Goal: Information Seeking & Learning: Check status

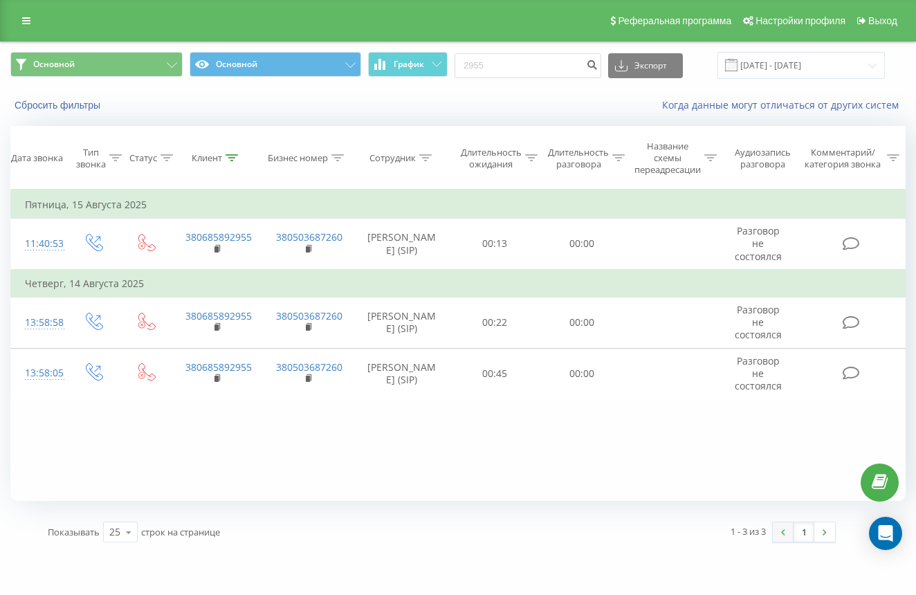
click at [786, 528] on div "1 - 3 из 3 1" at bounding box center [644, 532] width 404 height 40
click at [878, 78] on input "01.08.2025 - 15.08.2025" at bounding box center [801, 65] width 167 height 27
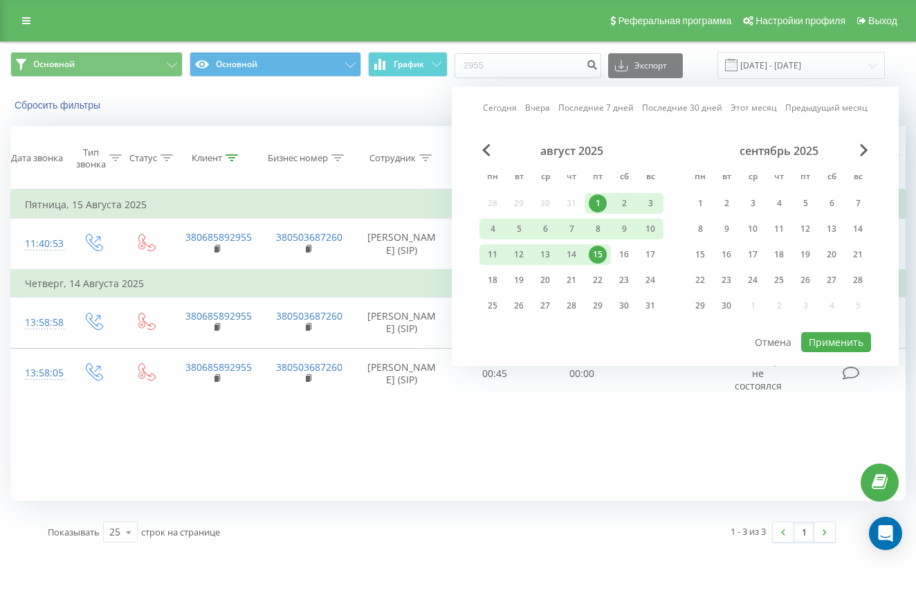
click at [596, 264] on div "15" at bounding box center [598, 255] width 18 height 18
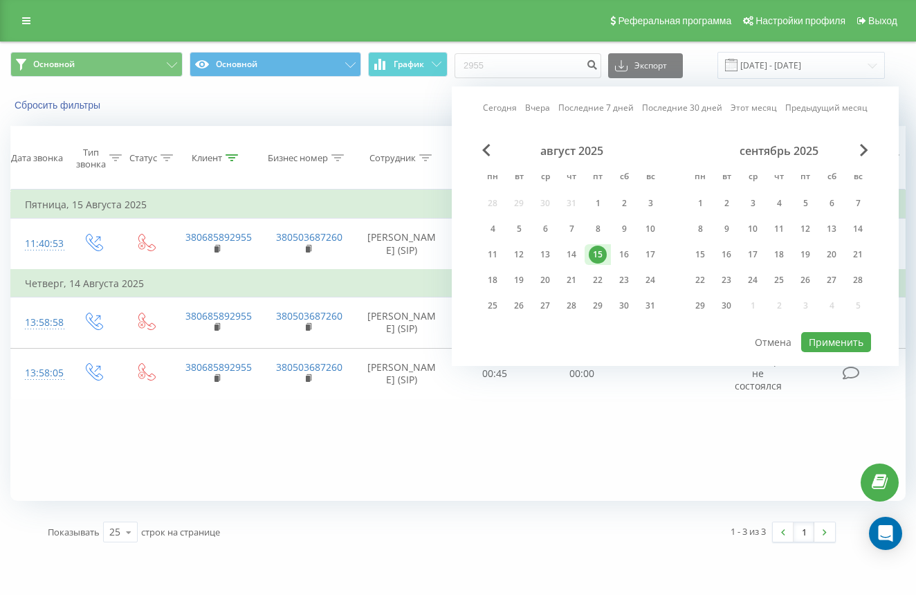
click at [596, 264] on div "15" at bounding box center [598, 255] width 18 height 18
click at [595, 237] on div "8" at bounding box center [598, 229] width 18 height 18
click at [599, 262] on div "15" at bounding box center [598, 255] width 18 height 18
click at [830, 349] on button "Применить" at bounding box center [836, 342] width 70 height 20
type input "08.08.2025 - 15.08.2025"
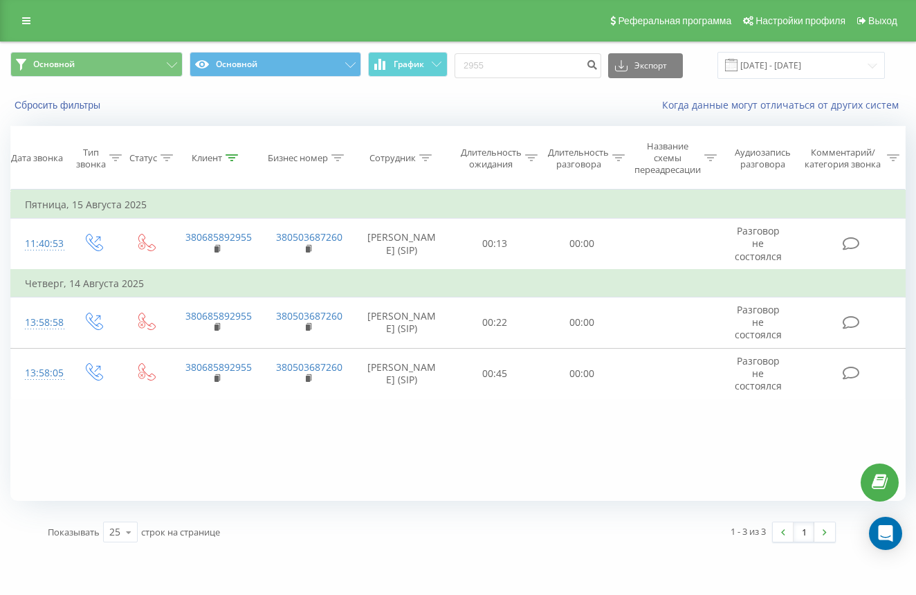
click at [21, 32] on div "Реферальная программа Настройки профиля Выход" at bounding box center [458, 21] width 916 height 42
click at [27, 20] on icon at bounding box center [26, 21] width 8 height 10
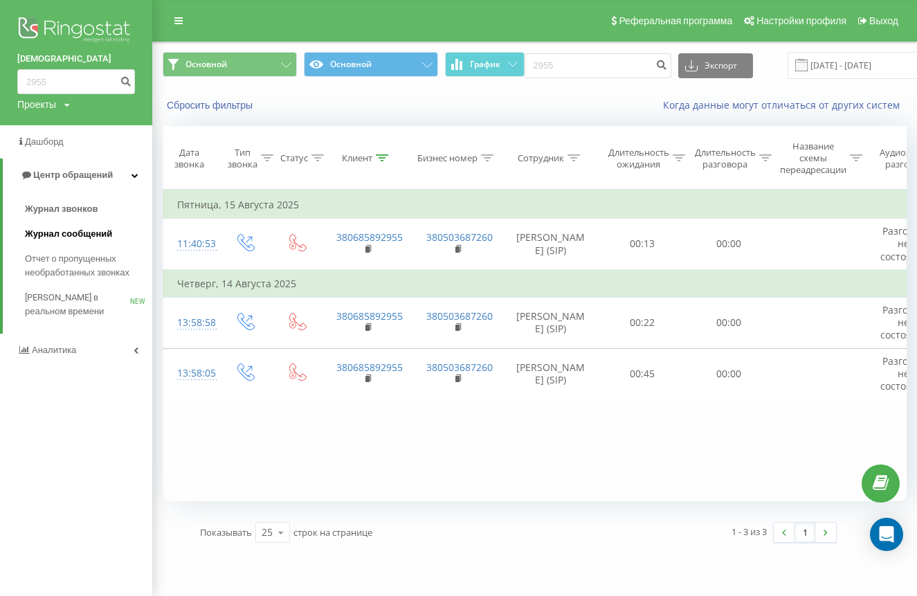
click at [79, 233] on span "Журнал сообщений" at bounding box center [68, 234] width 87 height 14
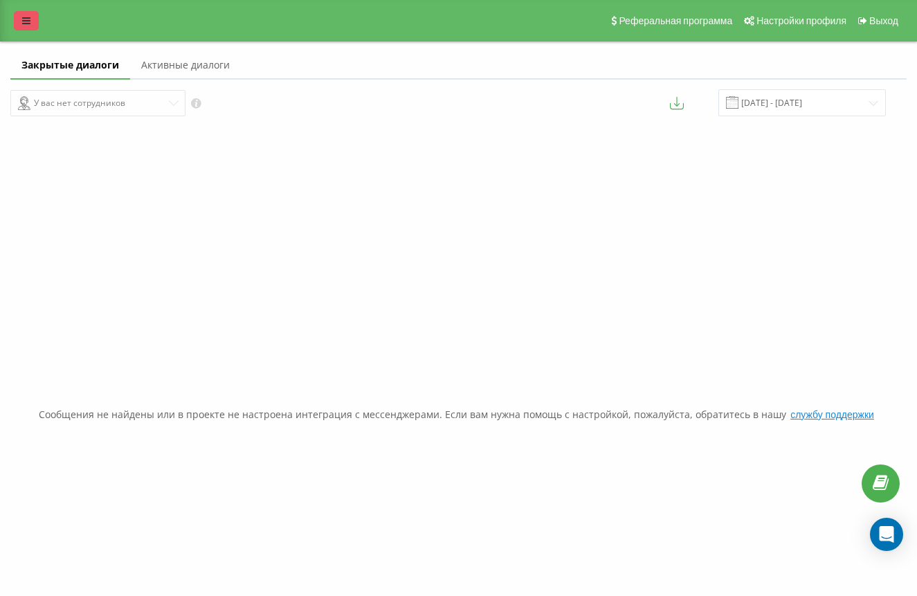
click at [19, 22] on link at bounding box center [26, 20] width 25 height 19
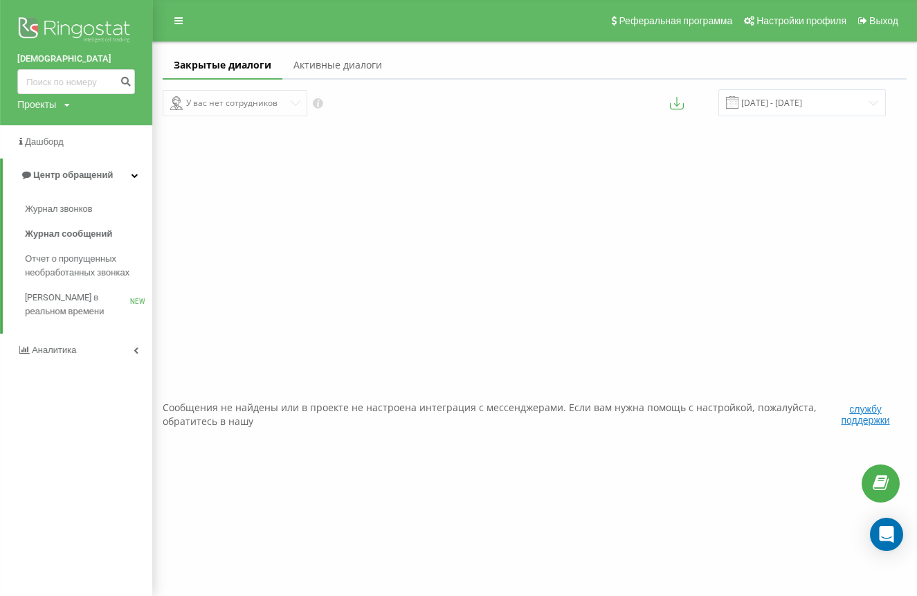
click at [346, 80] on link "Активные диалоги" at bounding box center [337, 66] width 111 height 28
click at [60, 35] on img at bounding box center [76, 31] width 118 height 35
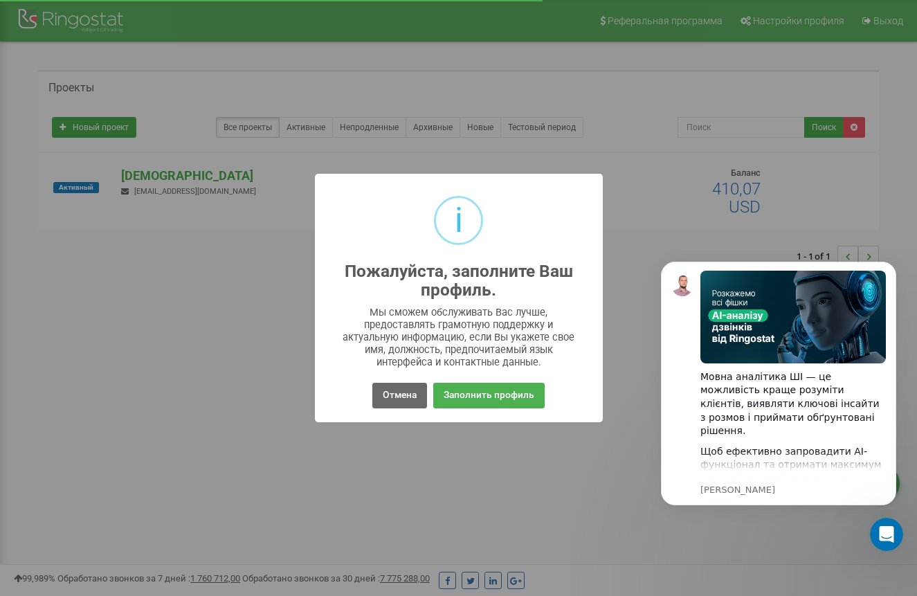
click at [415, 394] on button "Отмена" at bounding box center [399, 396] width 55 height 26
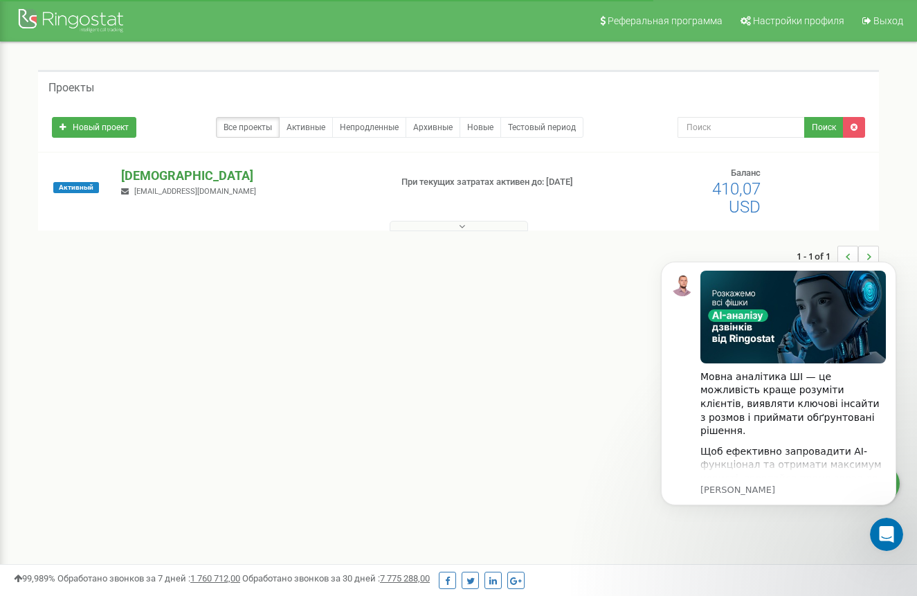
click at [246, 178] on p "[DEMOGRAPHIC_DATA]" at bounding box center [249, 176] width 257 height 18
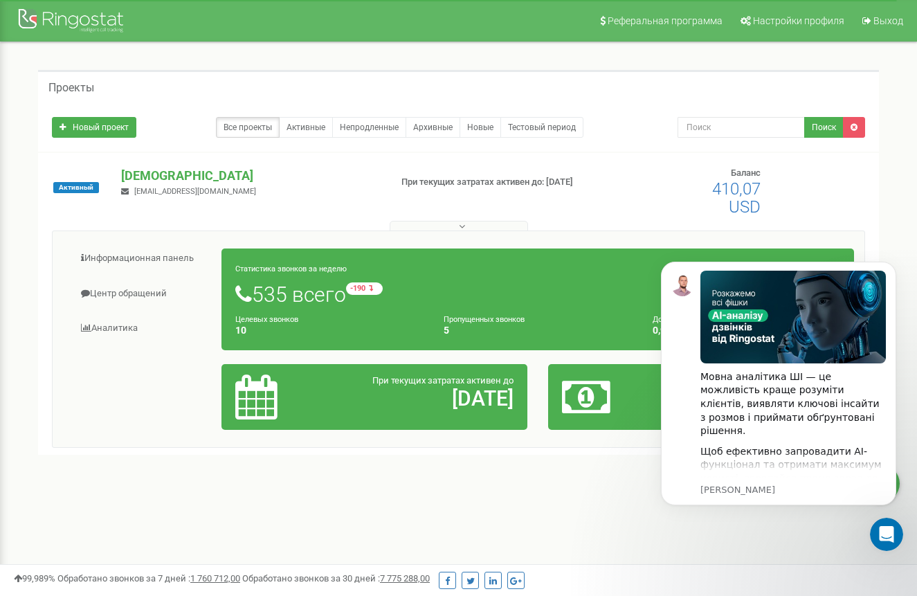
scroll to position [0, 1]
click at [711, 520] on body "Мовна аналітика ШІ — це можливість краще розуміти клієнтів, виявляти ключові ін…" at bounding box center [779, 399] width 266 height 307
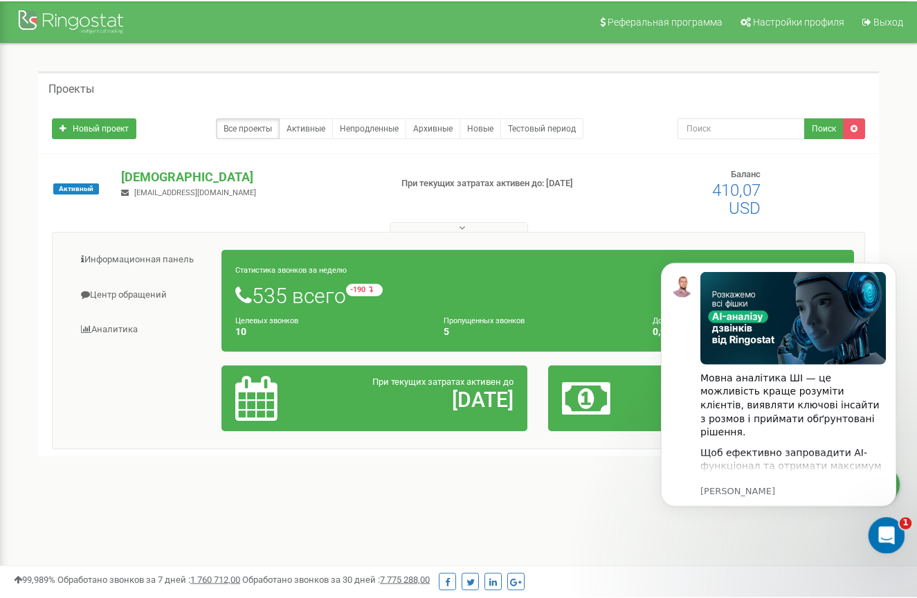
scroll to position [0, 0]
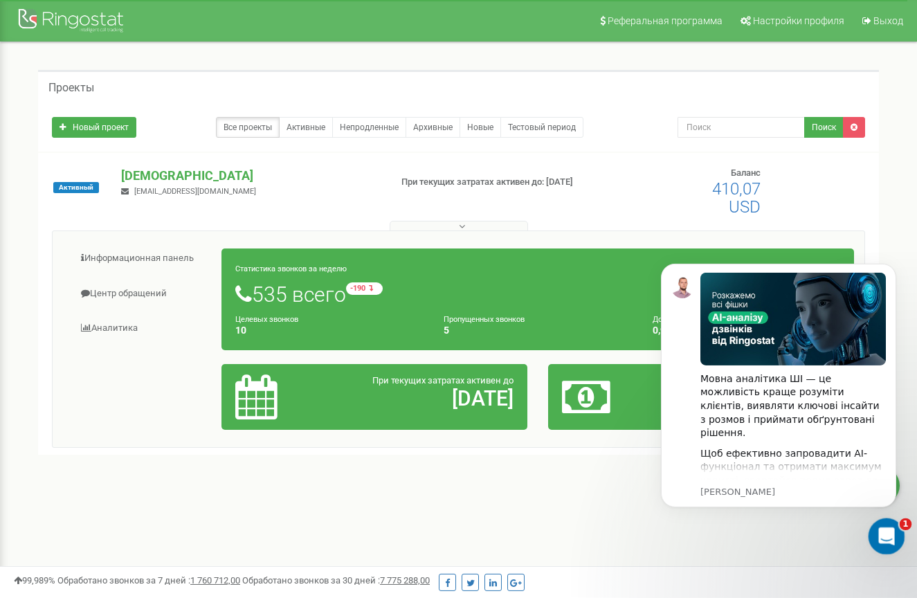
click at [896, 532] on icon "Відкрити програму для спілкування Intercom" at bounding box center [884, 534] width 23 height 23
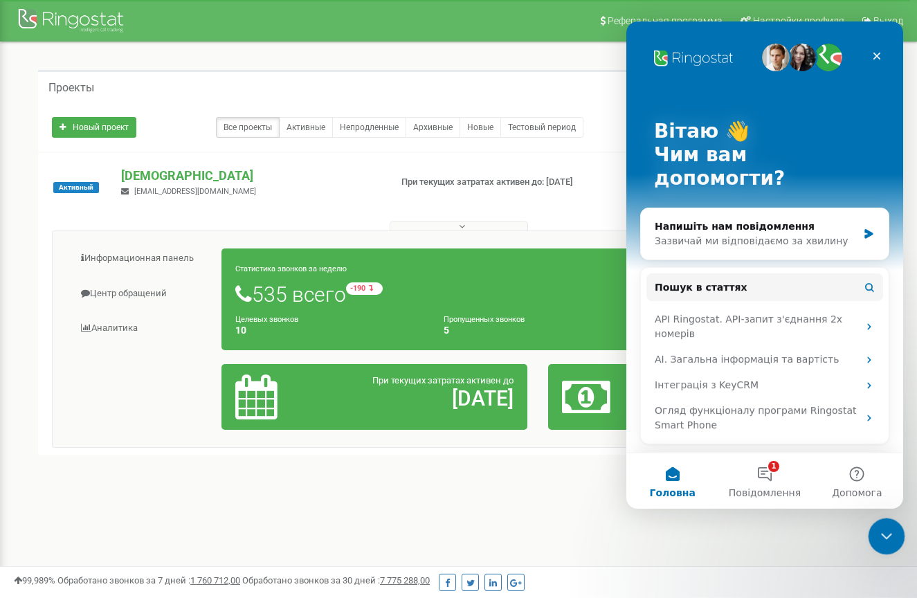
click at [893, 532] on div "Закрити програму для спілкування Intercom" at bounding box center [884, 534] width 33 height 33
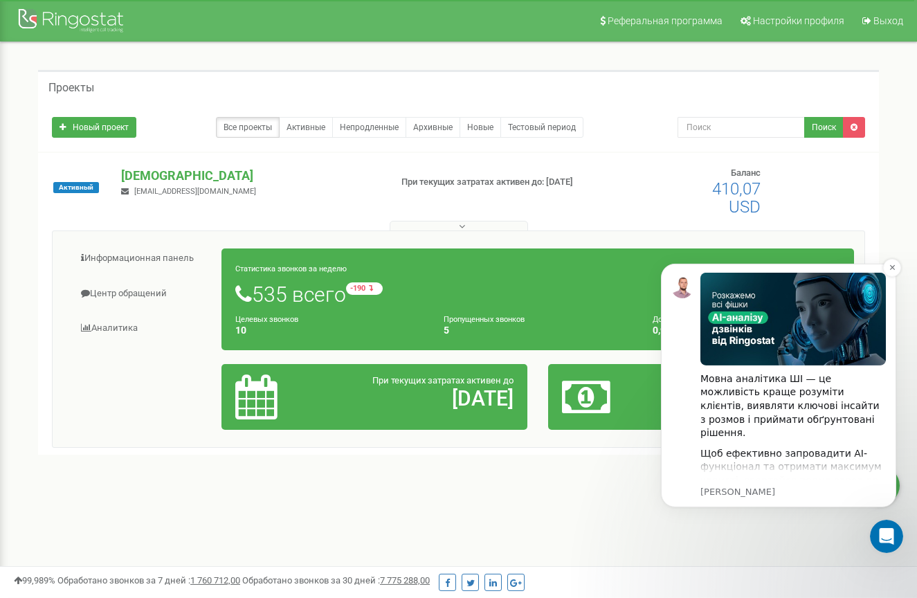
drag, startPoint x: 684, startPoint y: 399, endPoint x: 677, endPoint y: 409, distance: 11.9
click at [677, 409] on div "Мовна аналітика ШІ — це можливість краще розуміти клієнтів, виявляти ключові ін…" at bounding box center [778, 385] width 215 height 226
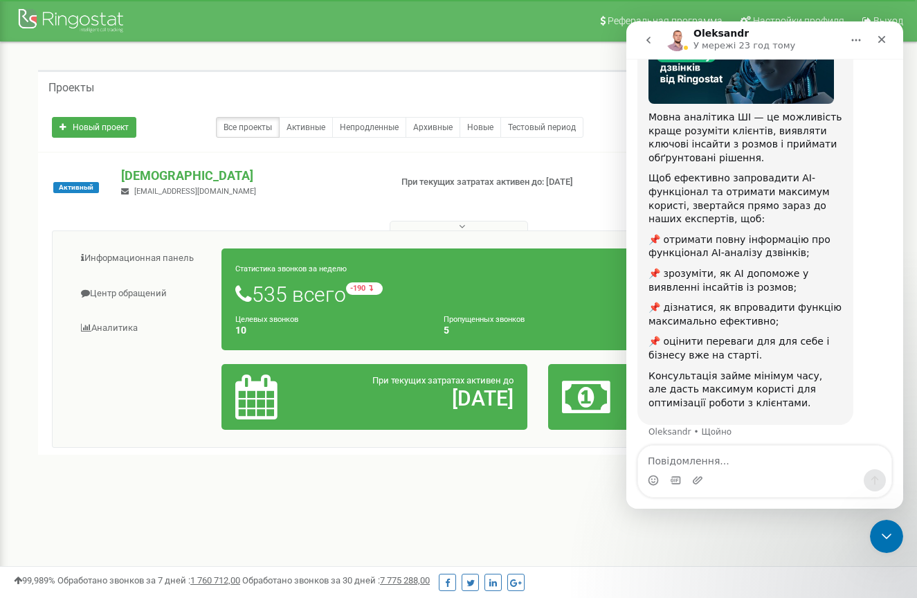
scroll to position [143, 0]
click at [885, 35] on icon "Закрити" at bounding box center [881, 39] width 11 height 11
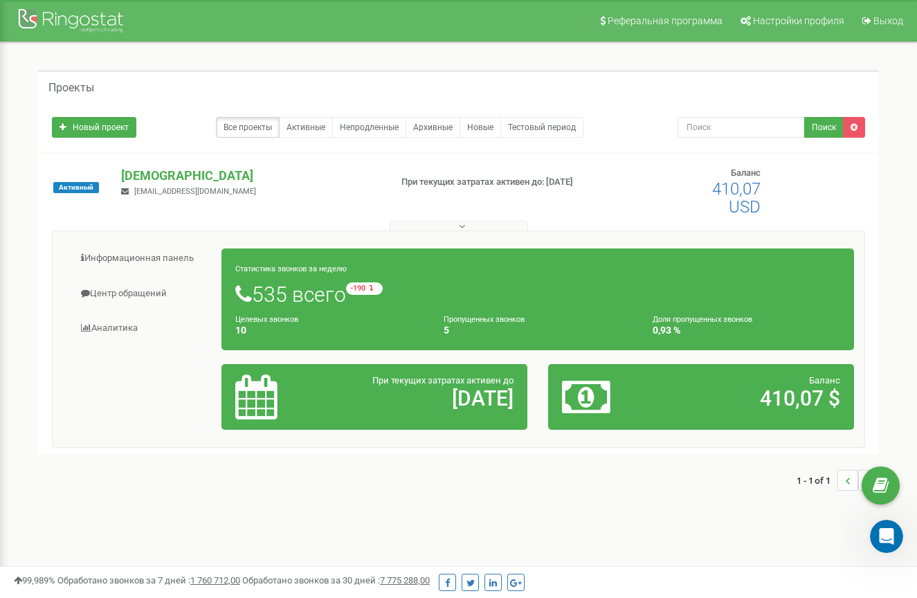
scroll to position [1, 0]
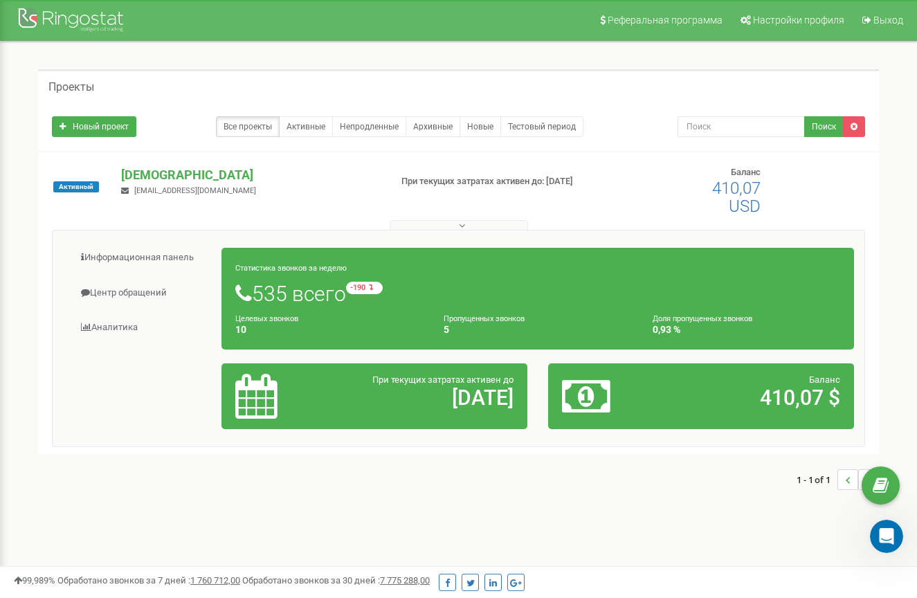
click at [475, 221] on button at bounding box center [459, 225] width 138 height 10
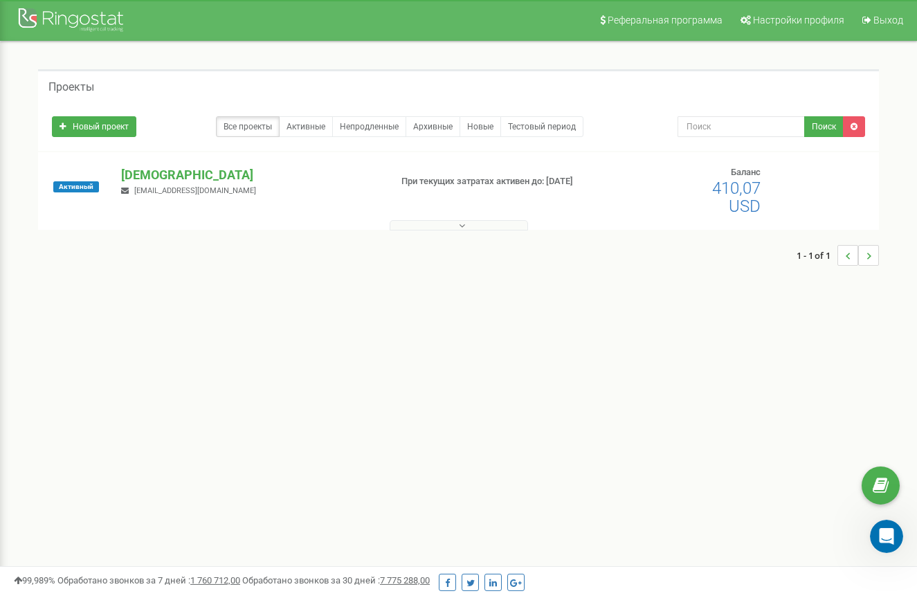
click at [459, 221] on icon at bounding box center [462, 226] width 6 height 10
click at [249, 183] on div "UkrainianSolar.com rtolba@ukrainiansolar.com" at bounding box center [250, 181] width 278 height 30
click at [211, 179] on p "[DEMOGRAPHIC_DATA]" at bounding box center [249, 175] width 257 height 18
drag, startPoint x: 555, startPoint y: 221, endPoint x: 549, endPoint y: 216, distance: 7.9
click at [554, 221] on div at bounding box center [459, 222] width 834 height 14
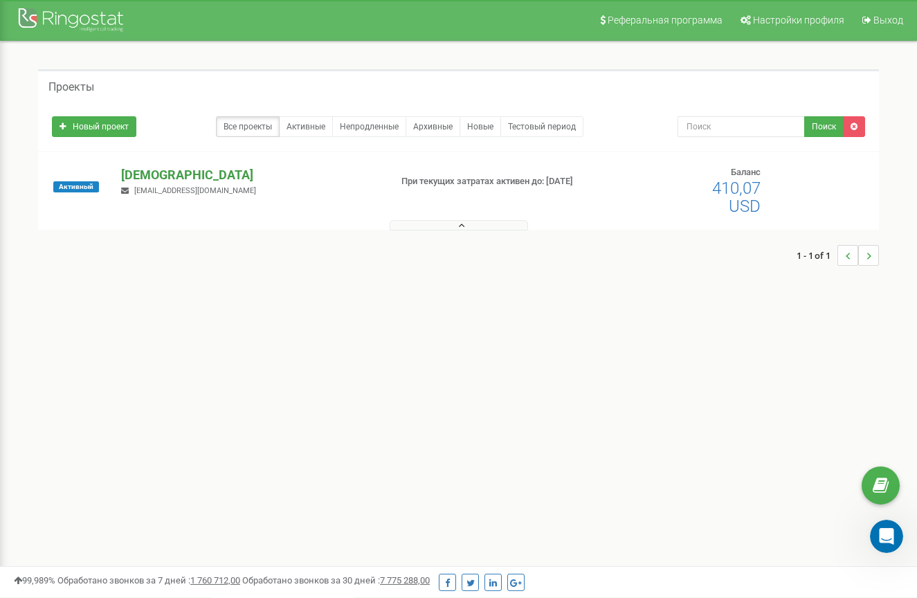
click at [216, 168] on p "[DEMOGRAPHIC_DATA]" at bounding box center [249, 175] width 257 height 18
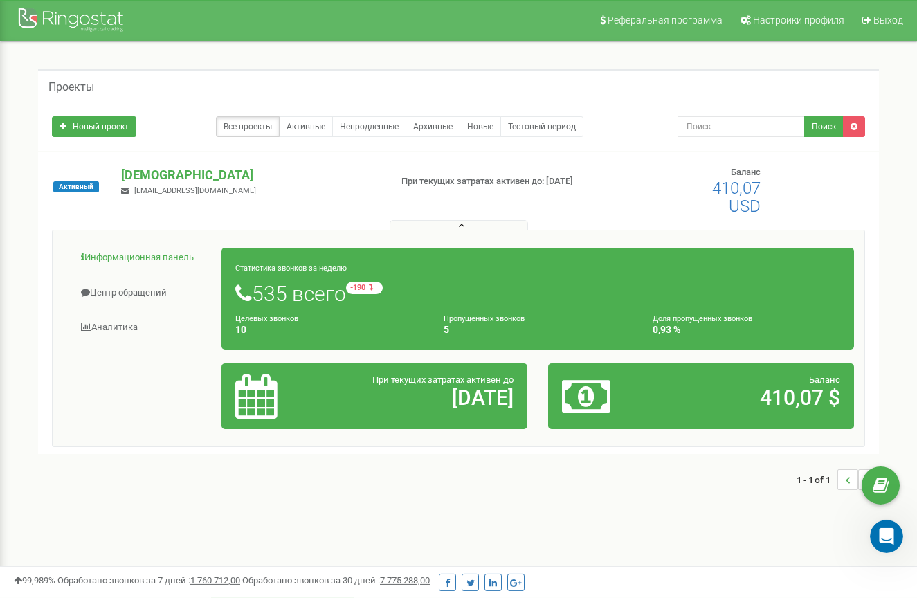
scroll to position [5, 1]
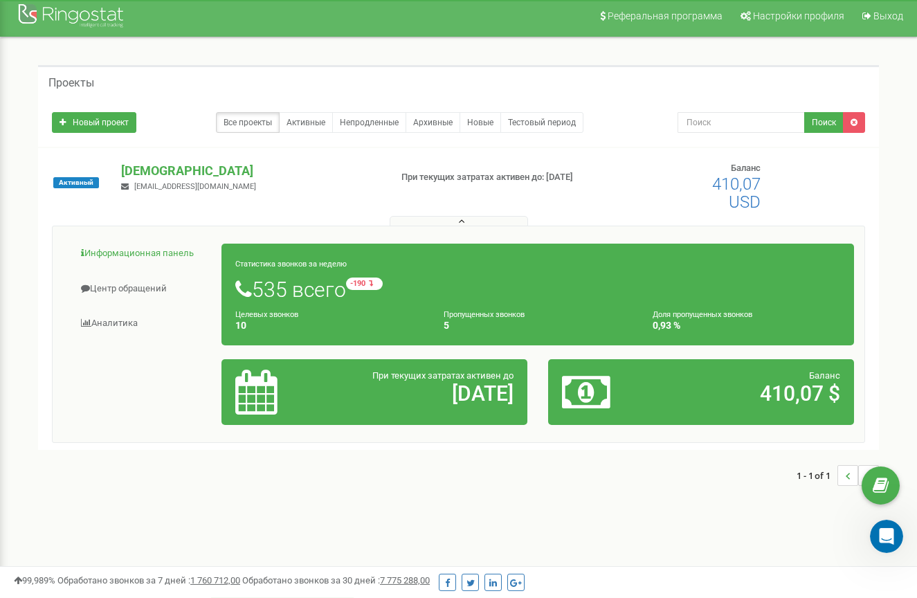
click at [172, 264] on link "Информационная панель" at bounding box center [142, 254] width 159 height 34
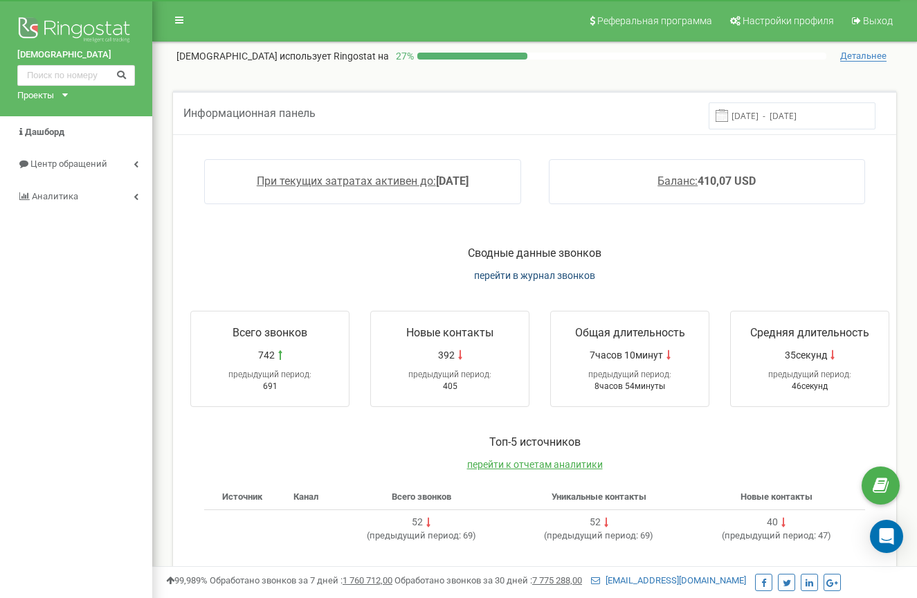
click at [510, 277] on span "перейти в журнал звонков" at bounding box center [534, 275] width 121 height 11
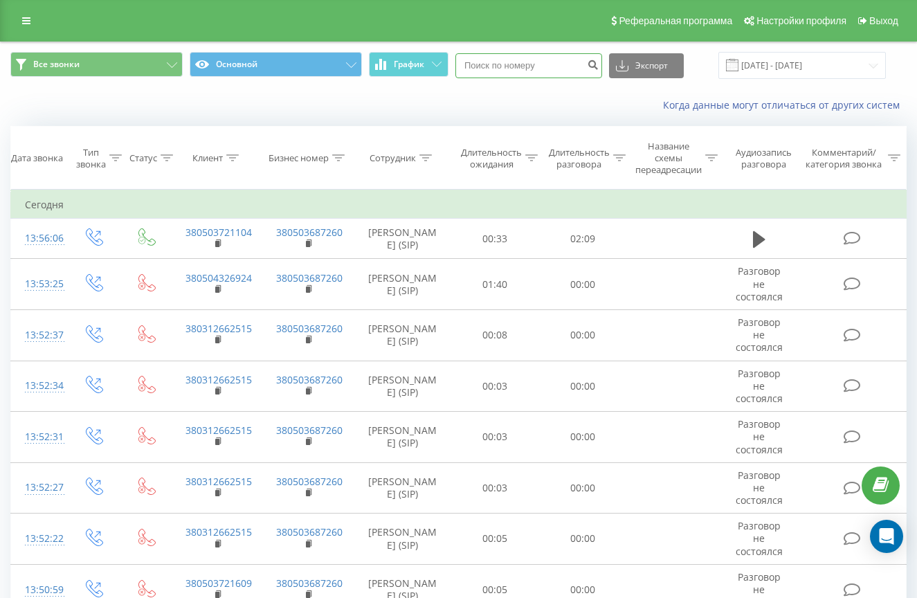
click at [535, 71] on input at bounding box center [528, 65] width 147 height 25
paste input "380674014096"
click at [505, 78] on input "380674014096" at bounding box center [528, 65] width 147 height 25
type input "0674014096"
click at [570, 80] on div "Все звонки Основной График 0674014096 Экспорт .csv .xls .xlsx 22.07.2025 - 22.0…" at bounding box center [459, 65] width 916 height 46
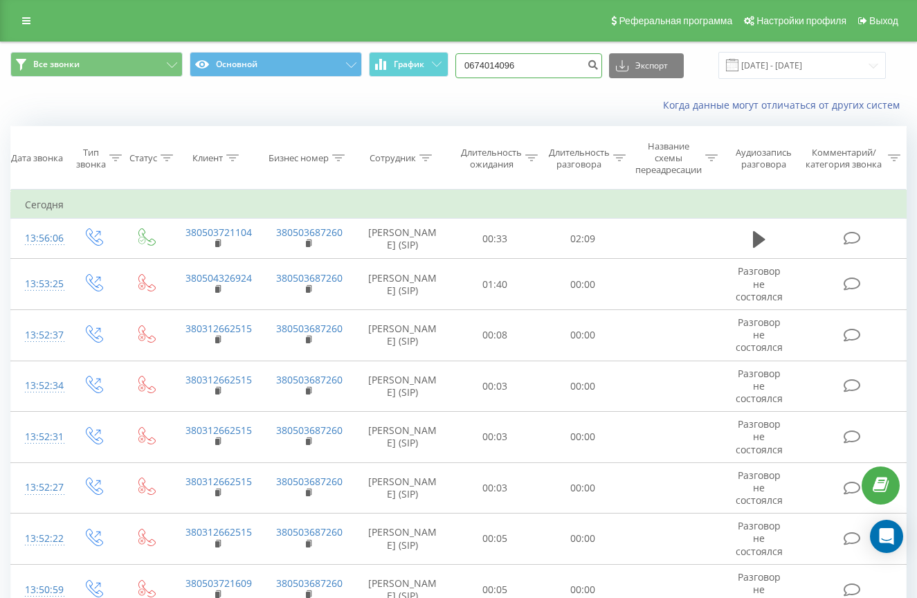
click at [538, 76] on input "0674014096" at bounding box center [528, 65] width 147 height 25
click at [556, 76] on input "0674014096" at bounding box center [528, 65] width 147 height 25
click at [560, 82] on div "Все звонки Основной График 0674014096 Экспорт .csv .xls .xlsx 22.07.2025 - 22.0…" at bounding box center [459, 65] width 916 height 46
click at [532, 80] on div "Все звонки Основной График 0674014096 Экспорт .csv .xls .xlsx 22.07.2025 - 22.0…" at bounding box center [459, 65] width 916 height 46
click at [515, 73] on input "0674014096" at bounding box center [528, 65] width 147 height 25
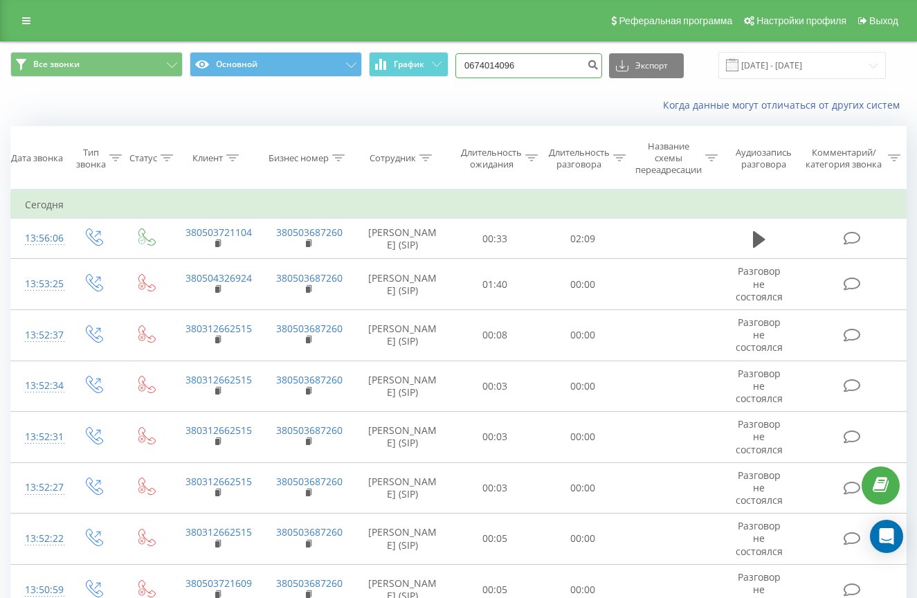
drag, startPoint x: 507, startPoint y: 74, endPoint x: 544, endPoint y: 75, distance: 36.7
click at [543, 76] on div "0674014096 Экспорт .csv .xls .xlsx 22.07.2025 - 22.08.2025" at bounding box center [670, 65] width 431 height 27
drag, startPoint x: 544, startPoint y: 75, endPoint x: 498, endPoint y: 76, distance: 45.7
click at [506, 77] on div "0674014096 Экспорт .csv .xls .xlsx 22.07.2025 - 22.08.2025" at bounding box center [670, 65] width 431 height 27
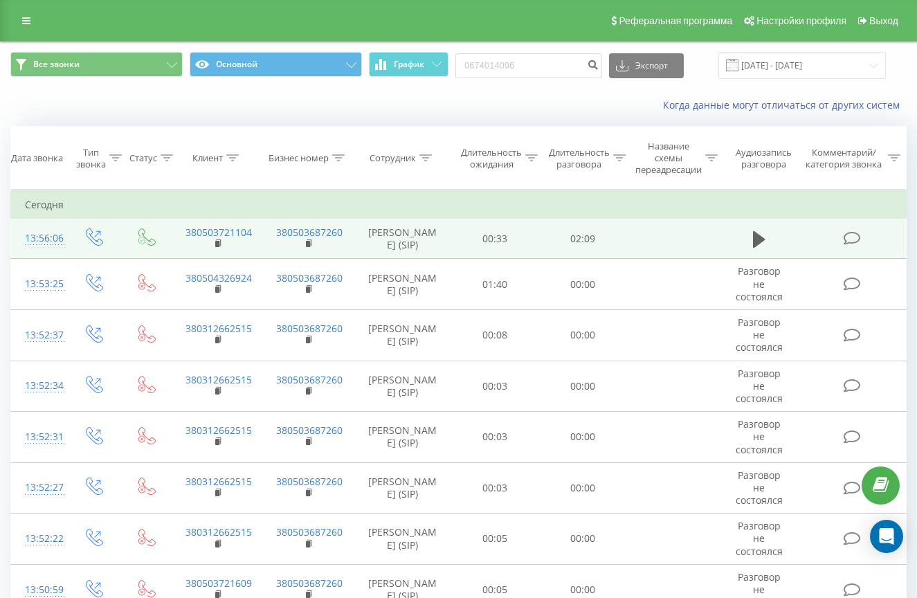
drag, startPoint x: 523, startPoint y: 245, endPoint x: 572, endPoint y: 246, distance: 49.1
click at [539, 246] on tr "13:56:06 380503721104 380503687260 Людмила Бобоничь (SIP) 00:33 02:09" at bounding box center [459, 239] width 896 height 40
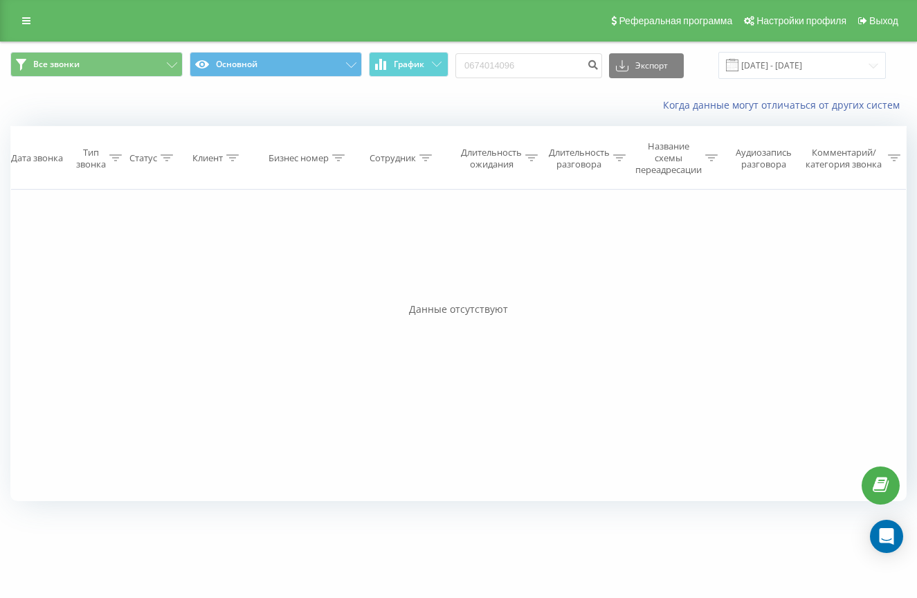
click at [698, 577] on div "UkrainianSolar.com Проекты UkrainianSolar.com Дашборд Центр обращений Журнал зв…" at bounding box center [458, 299] width 917 height 598
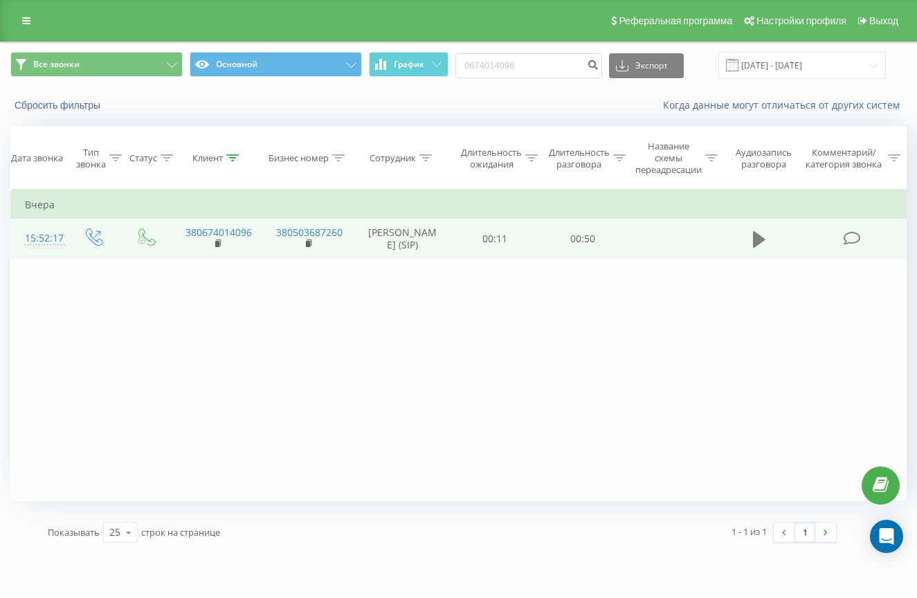
click at [761, 249] on icon at bounding box center [759, 239] width 12 height 19
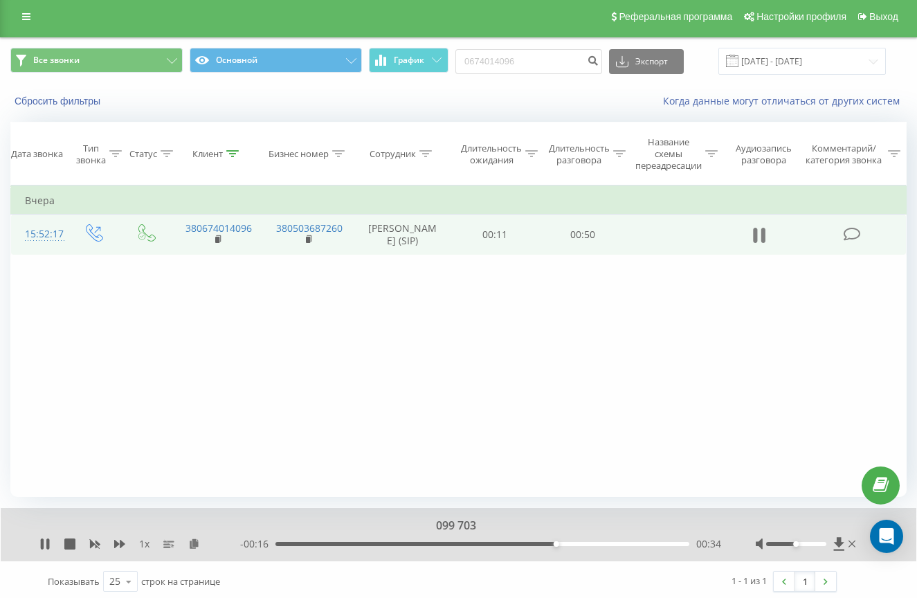
click at [754, 245] on icon at bounding box center [759, 235] width 12 height 19
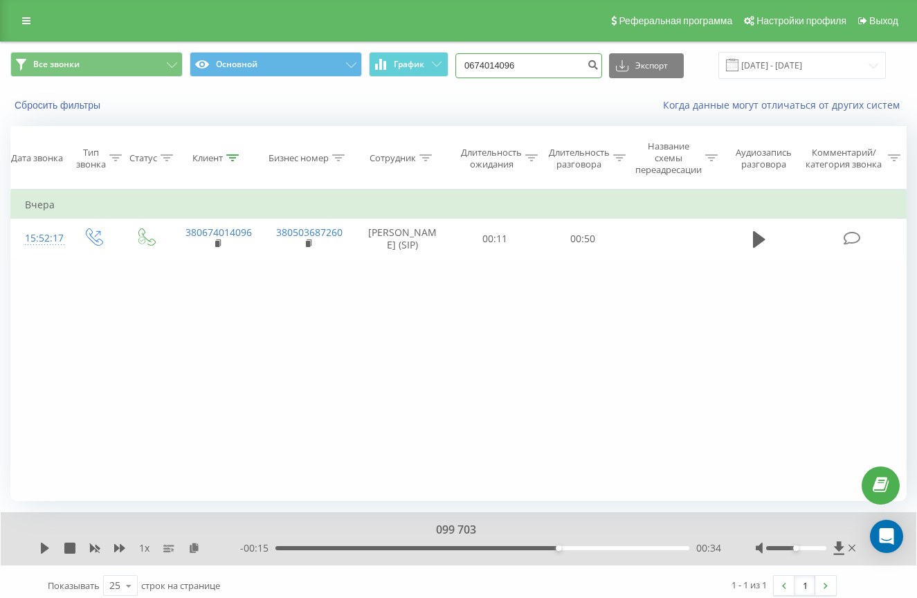
click at [548, 78] on input "0674014096" at bounding box center [528, 65] width 147 height 25
drag, startPoint x: 547, startPoint y: 79, endPoint x: 475, endPoint y: 82, distance: 72.0
click at [475, 79] on div "Все звонки Основной График 0674014096 Экспорт .csv .xls .xlsx 22.05.2025 - 22.0…" at bounding box center [458, 65] width 896 height 27
paste input
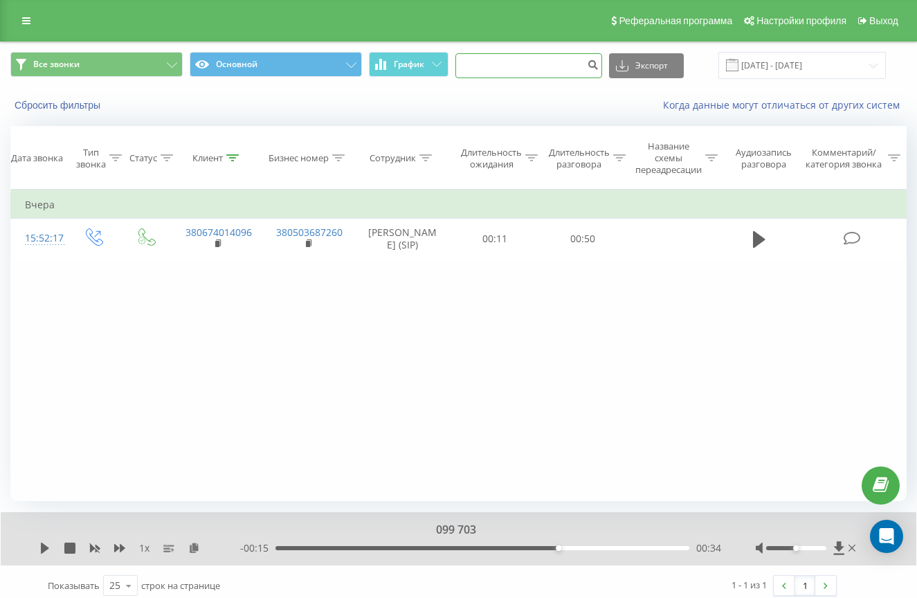
paste input "380660447436"
type input "380660447436"
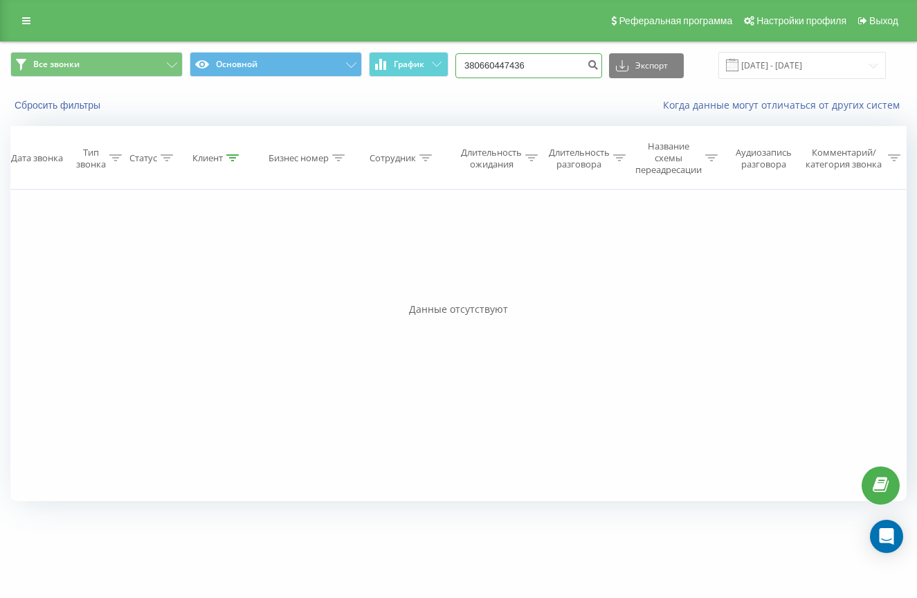
drag, startPoint x: 577, startPoint y: 72, endPoint x: 577, endPoint y: 84, distance: 11.8
click at [577, 78] on input "380660447436" at bounding box center [528, 65] width 147 height 25
paste input "95777970"
type input "380957779706"
click at [505, 77] on input "380957779706" at bounding box center [528, 65] width 147 height 25
